Goal: Task Accomplishment & Management: Manage account settings

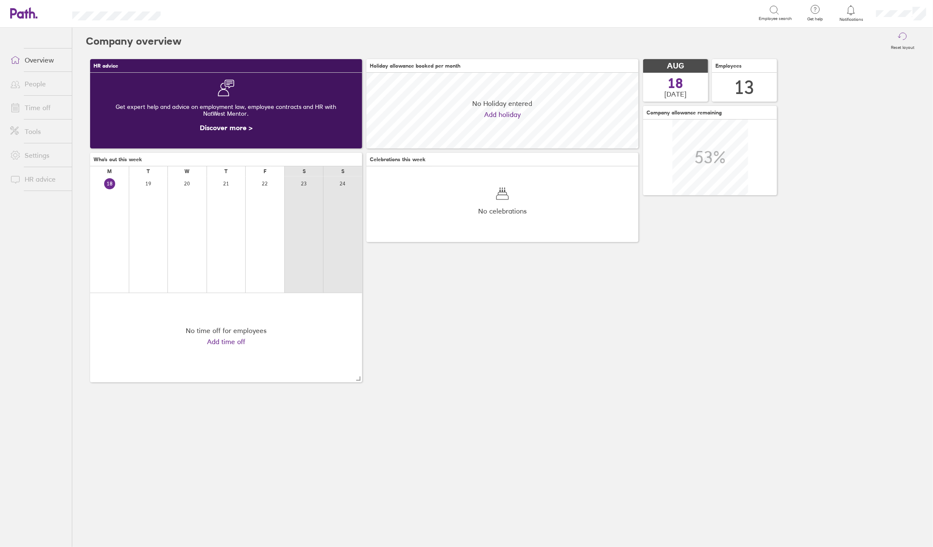
scroll to position [76, 272]
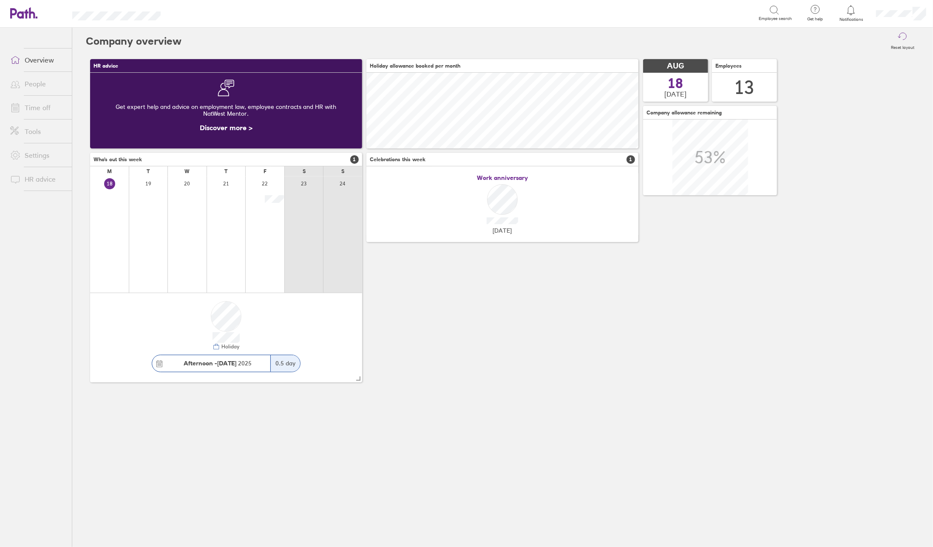
click at [34, 85] on link "People" at bounding box center [37, 83] width 68 height 17
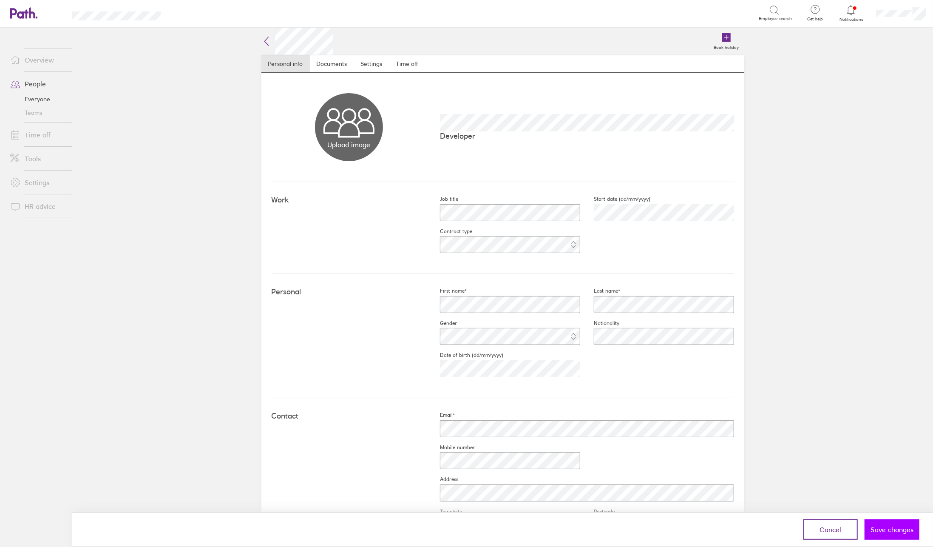
click at [887, 532] on span "Save changes" at bounding box center [892, 530] width 43 height 8
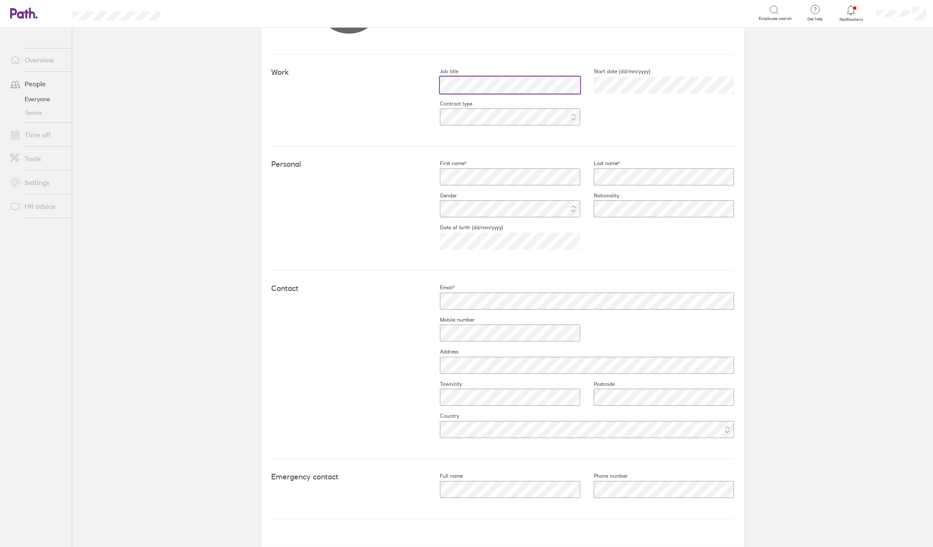
scroll to position [149, 0]
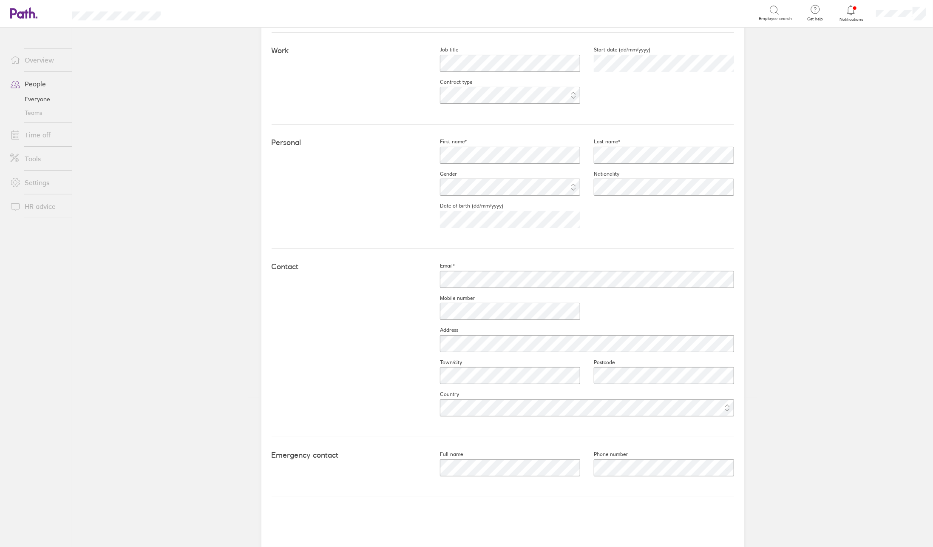
click at [36, 83] on link "People" at bounding box center [37, 83] width 68 height 17
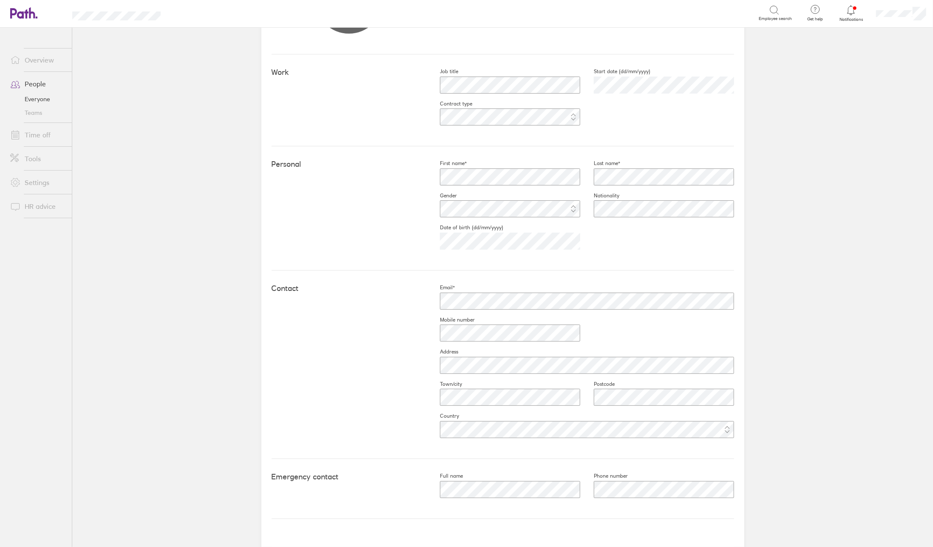
scroll to position [149, 0]
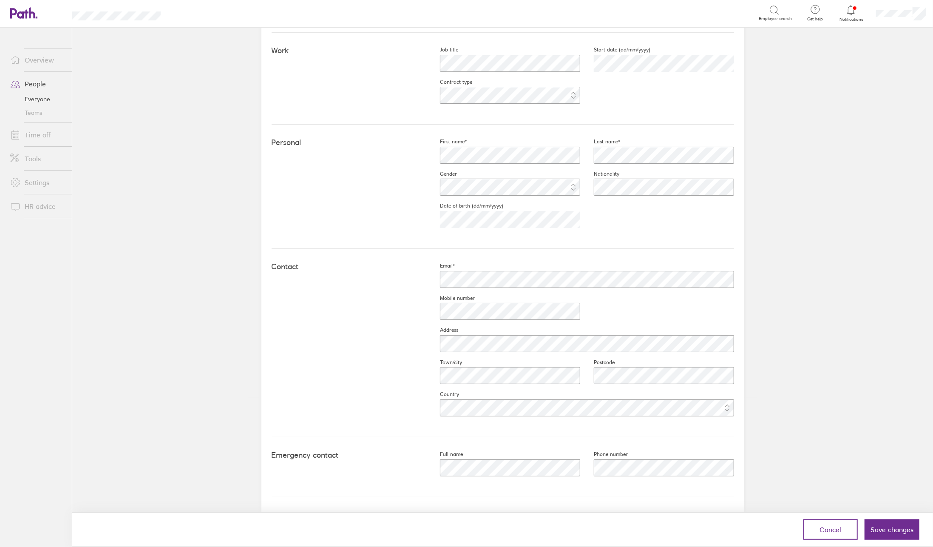
click at [590, 214] on div "First name* Last name* Gender Nationality Date of birth (dd/mm/yyyy) [DEMOGRAPH…" at bounding box center [580, 186] width 308 height 97
click at [392, 315] on div "Contact Email* Mobile number Address Town/city Postcode Country" at bounding box center [503, 343] width 463 height 188
click at [878, 528] on span "Save changes" at bounding box center [892, 530] width 43 height 8
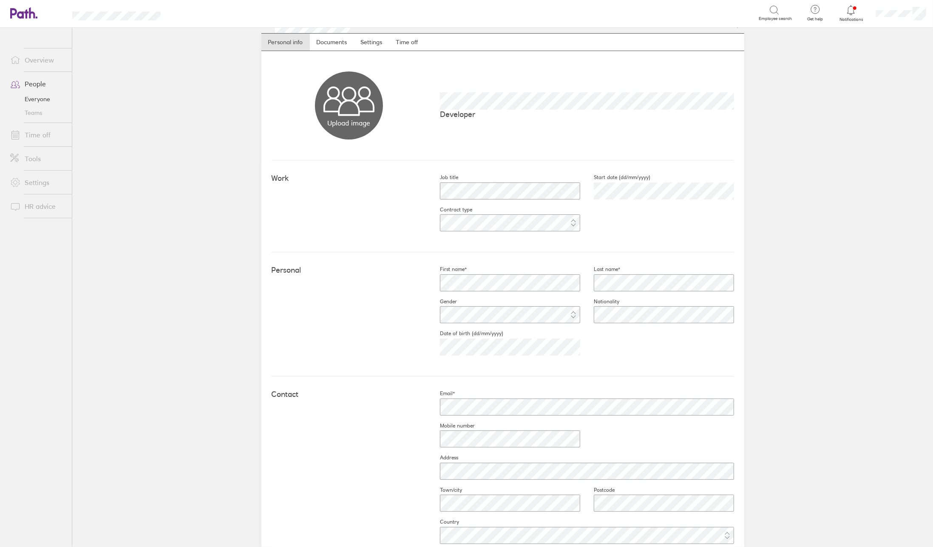
scroll to position [0, 0]
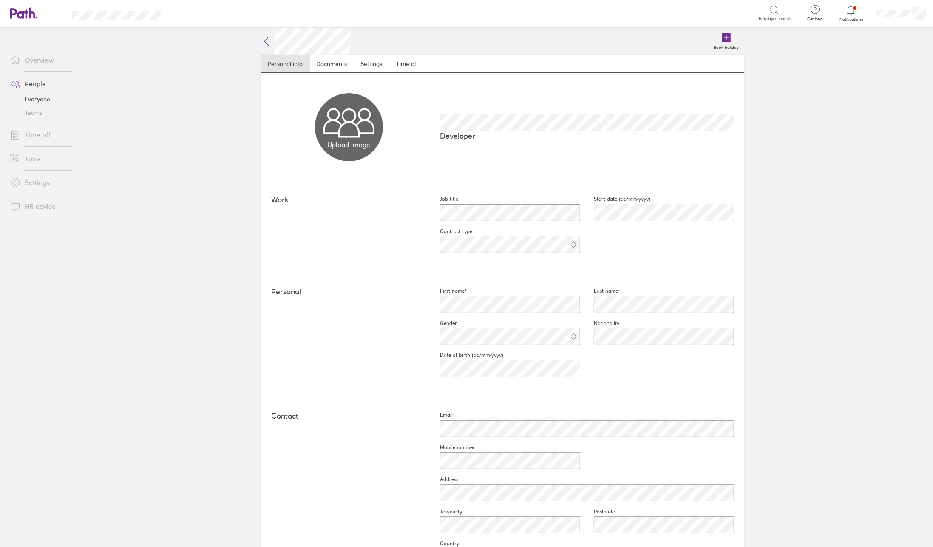
click at [35, 95] on link "Everyone" at bounding box center [37, 99] width 68 height 14
click at [264, 41] on icon at bounding box center [266, 41] width 4 height 9
click at [39, 100] on link "Everyone" at bounding box center [37, 99] width 68 height 14
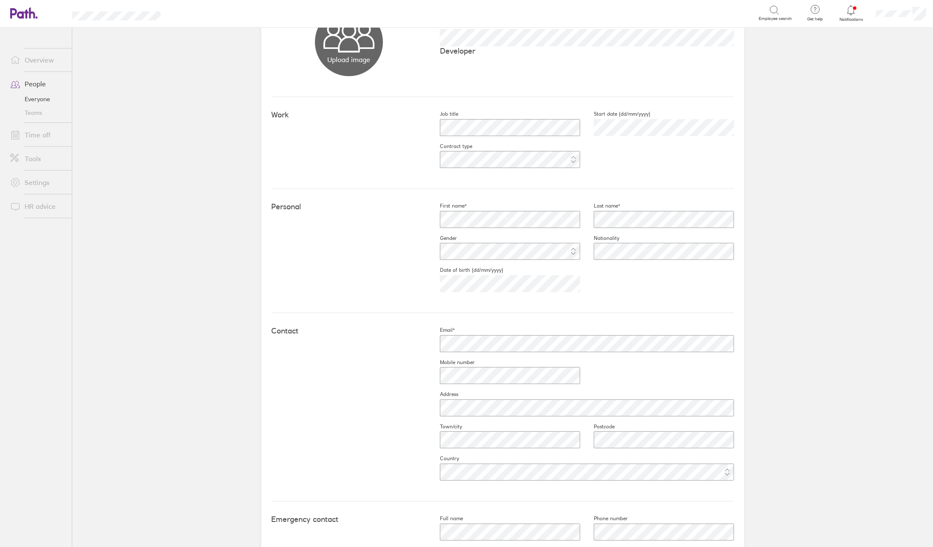
scroll to position [149, 0]
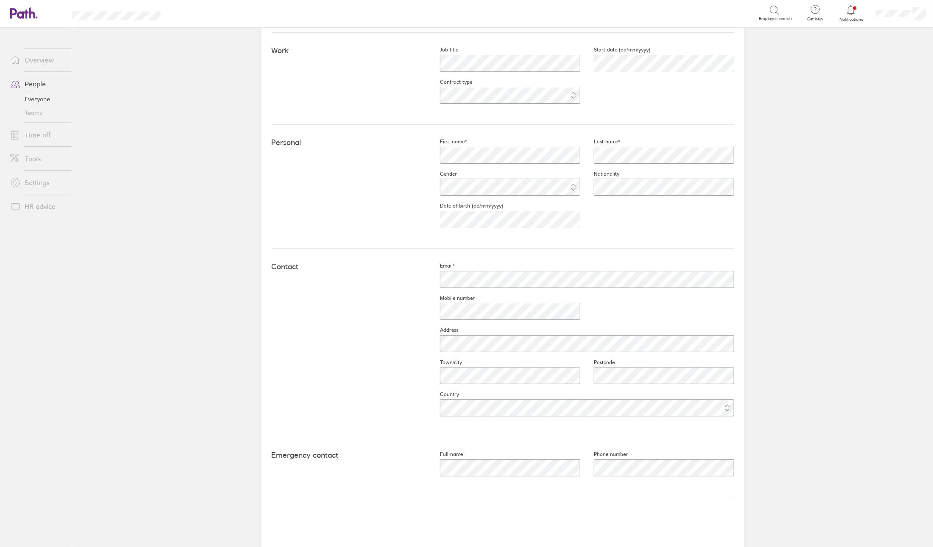
click at [36, 82] on link "People" at bounding box center [37, 83] width 68 height 17
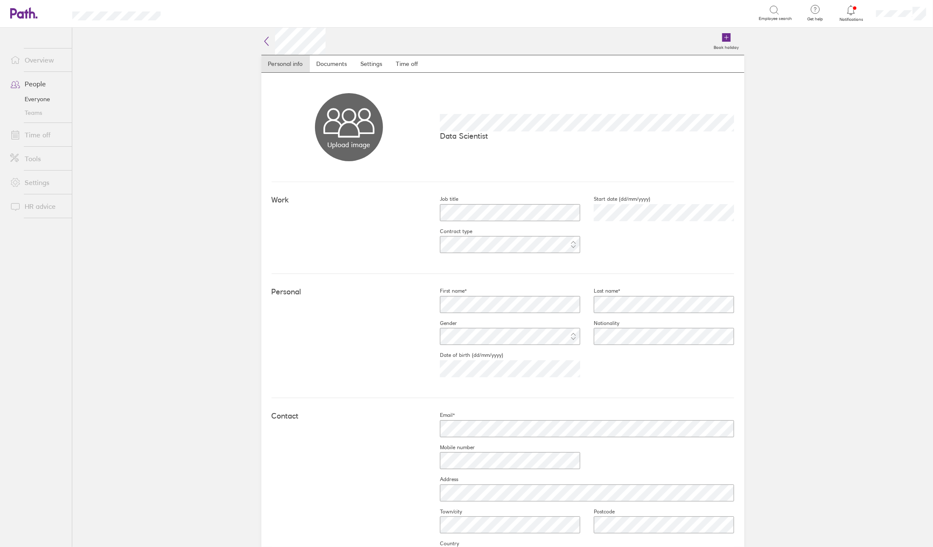
click at [37, 86] on link "People" at bounding box center [37, 83] width 68 height 17
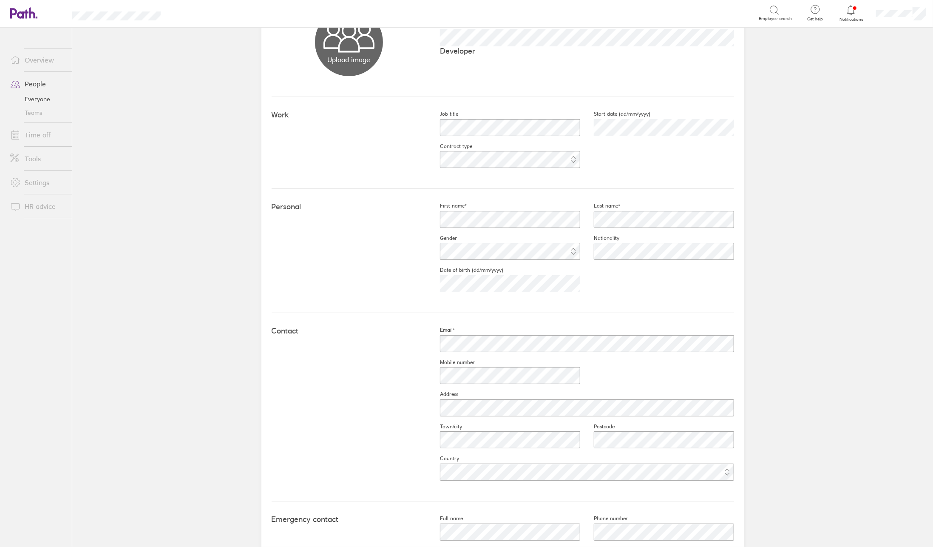
scroll to position [149, 0]
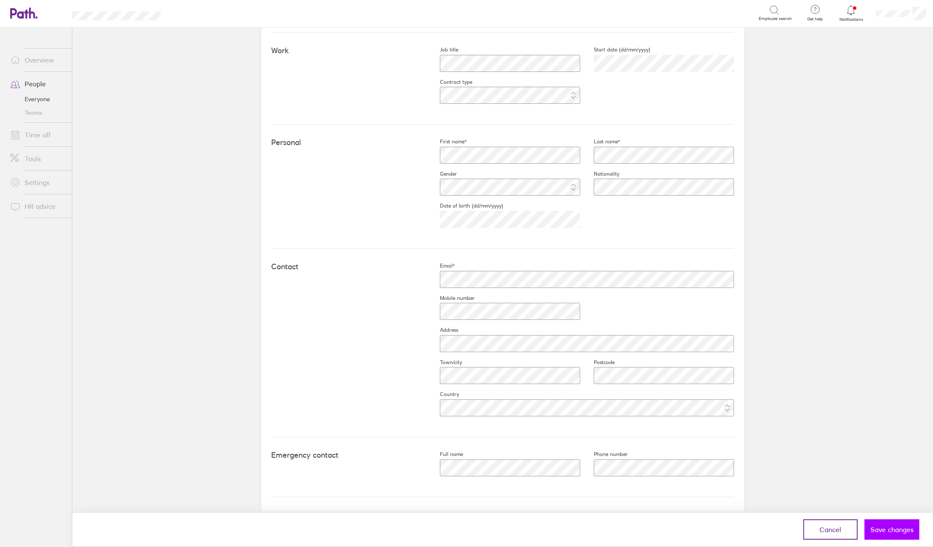
click at [887, 526] on span "Save changes" at bounding box center [892, 530] width 43 height 8
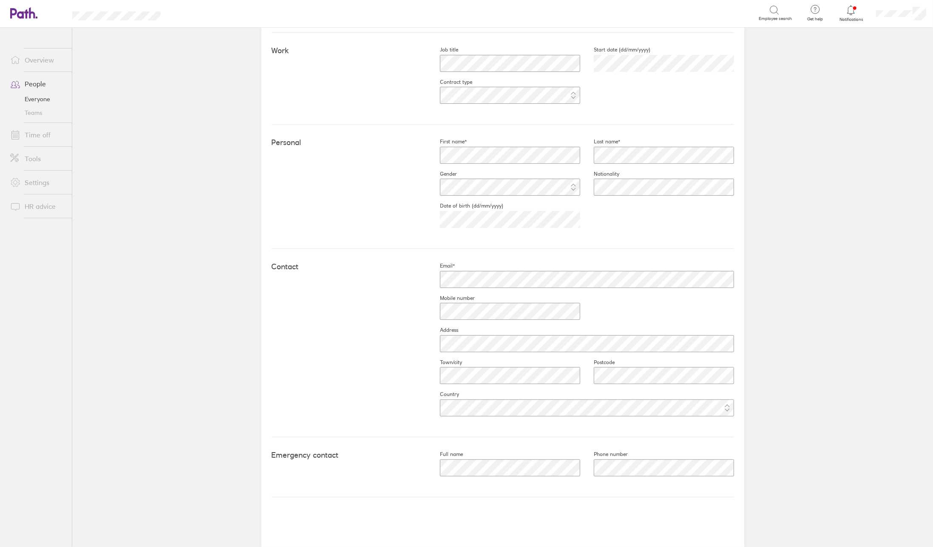
click at [34, 99] on link "Everyone" at bounding box center [37, 99] width 68 height 14
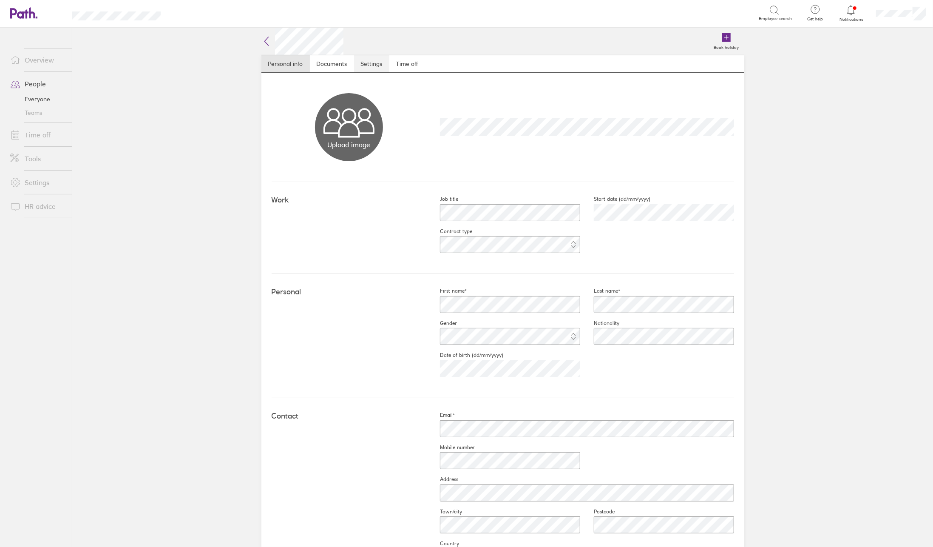
click at [374, 66] on link "Settings" at bounding box center [371, 63] width 35 height 17
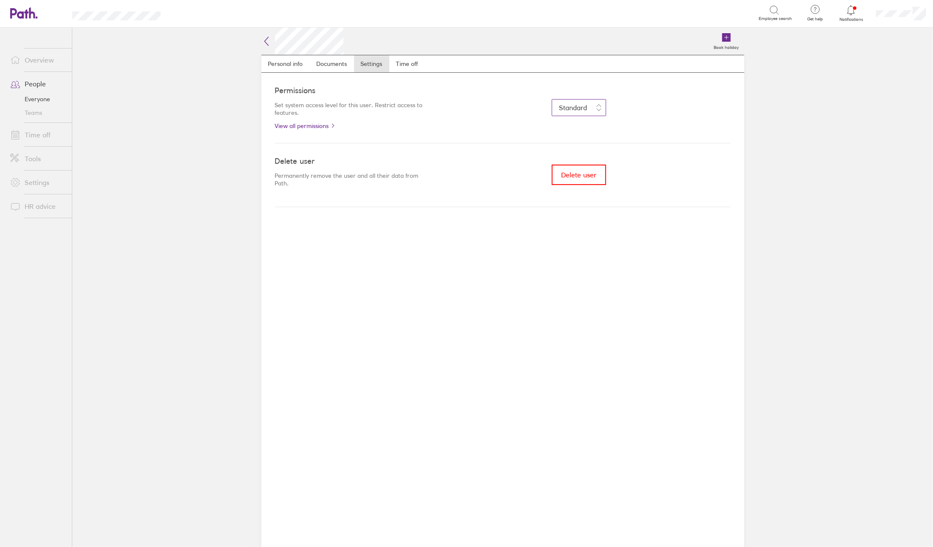
click at [559, 108] on span "Standard" at bounding box center [573, 107] width 28 height 9
click at [335, 64] on link "Documents" at bounding box center [332, 63] width 44 height 17
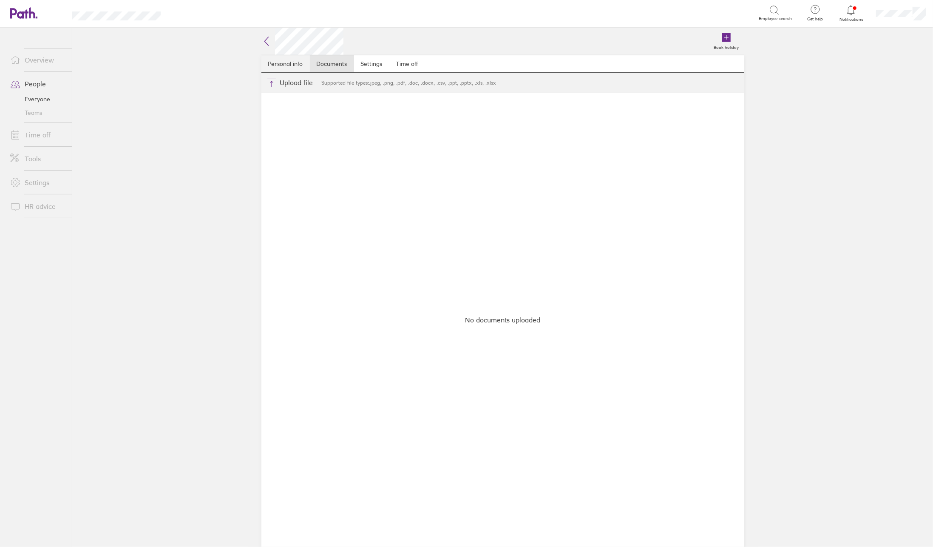
click at [286, 65] on link "Personal info" at bounding box center [285, 63] width 48 height 17
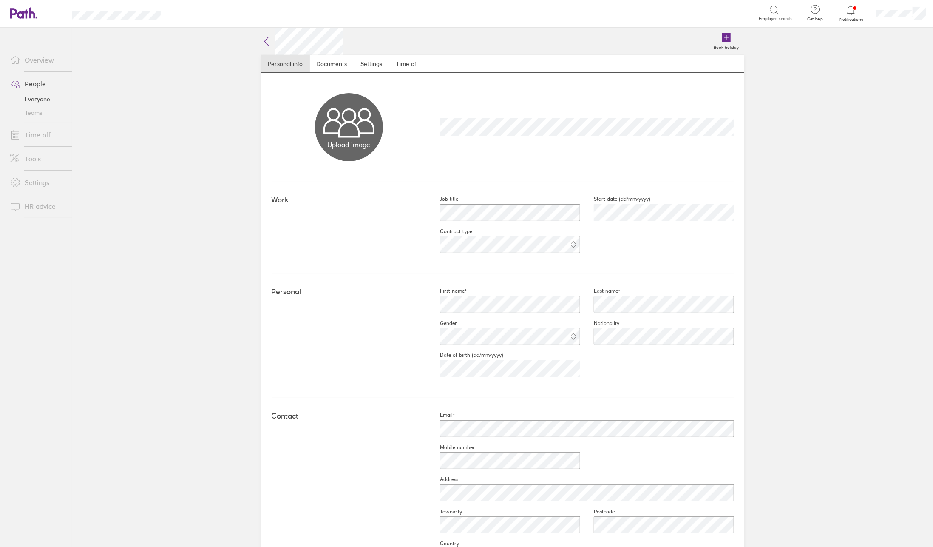
click at [263, 42] on icon at bounding box center [266, 41] width 10 height 10
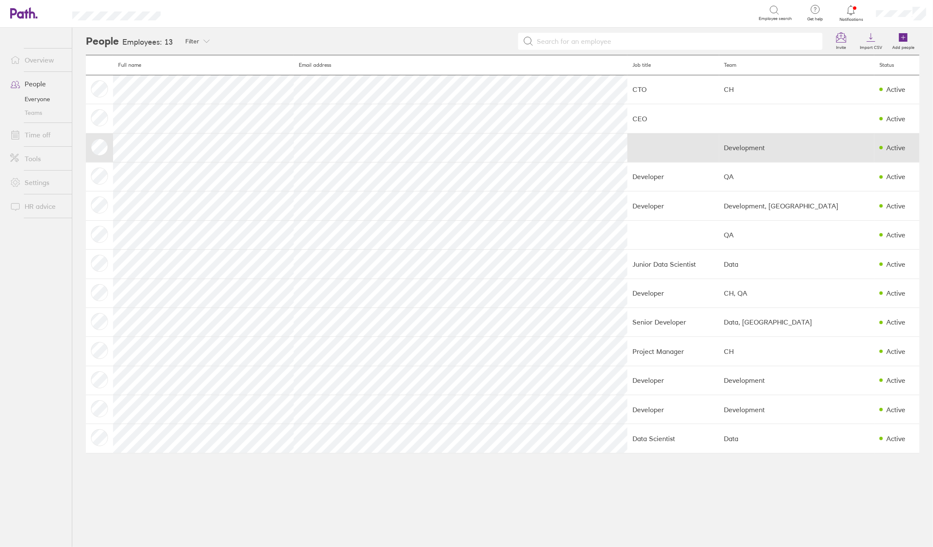
click at [886, 147] on div "Active" at bounding box center [895, 148] width 19 height 8
